Goal: Task Accomplishment & Management: Use online tool/utility

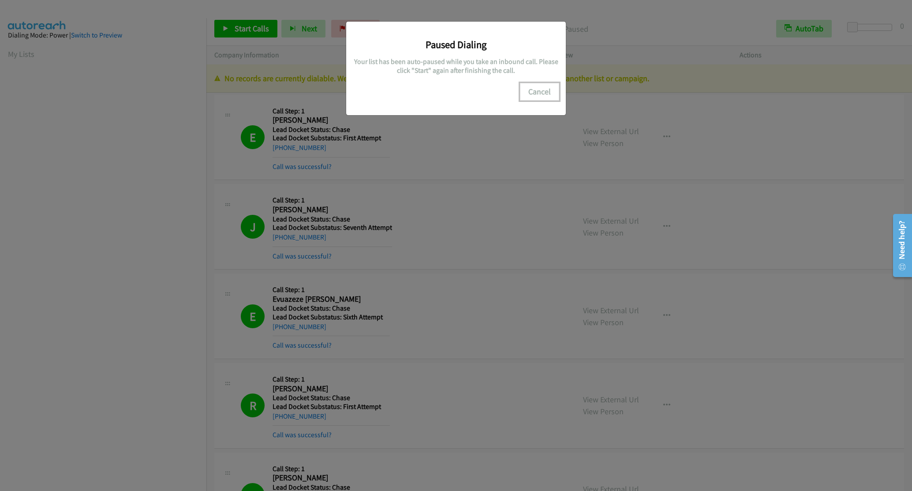
click at [537, 93] on button "Cancel" at bounding box center [539, 92] width 39 height 18
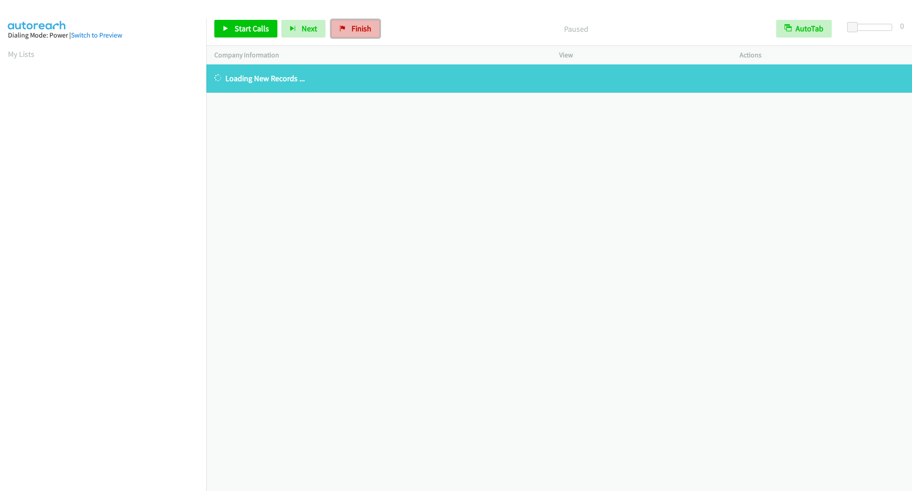
click at [348, 36] on link "Finish" at bounding box center [355, 29] width 49 height 18
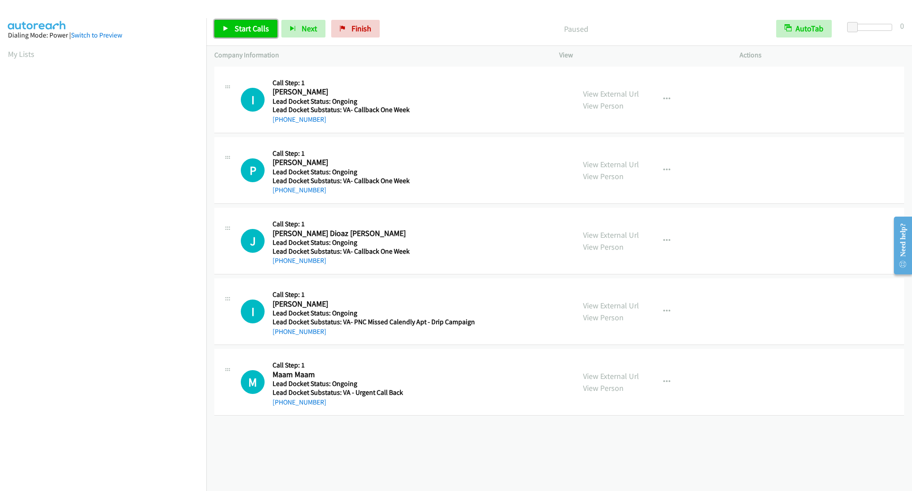
click at [251, 26] on span "Start Calls" at bounding box center [252, 28] width 34 height 10
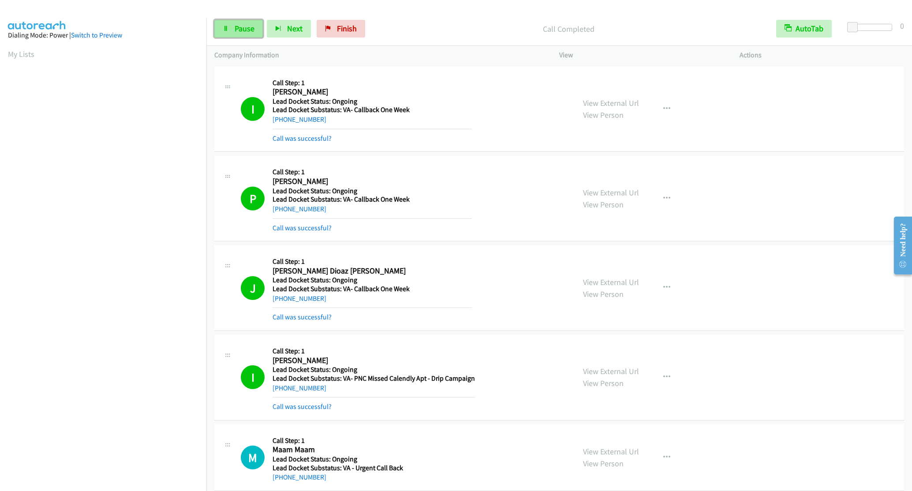
click at [246, 33] on span "Pause" at bounding box center [245, 28] width 20 height 10
click at [245, 33] on span "Start Calls" at bounding box center [252, 28] width 34 height 10
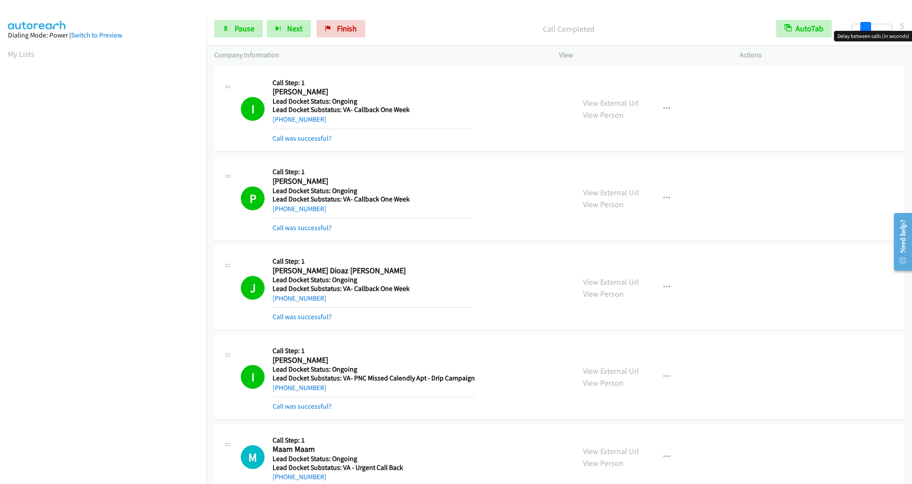
drag, startPoint x: 854, startPoint y: 29, endPoint x: 866, endPoint y: 27, distance: 12.5
click at [866, 27] on span at bounding box center [866, 27] width 11 height 11
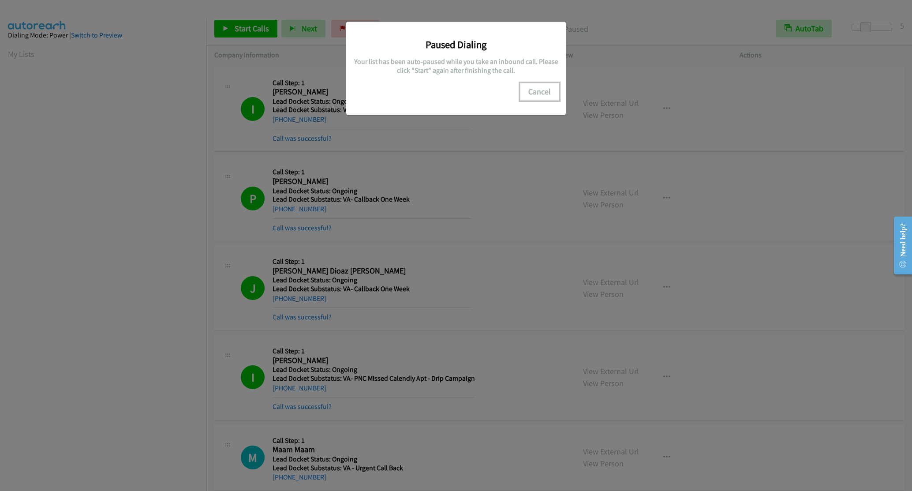
click at [544, 89] on button "Cancel" at bounding box center [539, 92] width 39 height 18
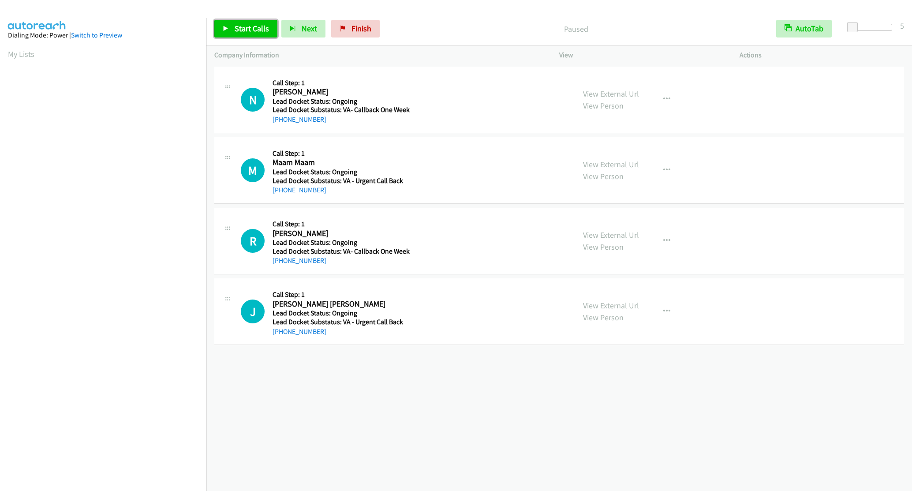
click at [236, 30] on span "Start Calls" at bounding box center [252, 28] width 34 height 10
